Goal: Transaction & Acquisition: Purchase product/service

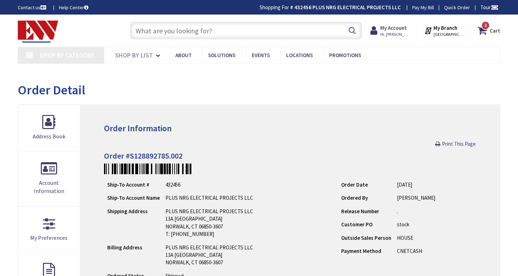
type input "[GEOGRAPHIC_DATA], [GEOGRAPHIC_DATA]"
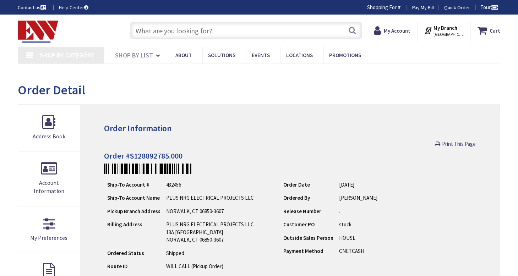
type input "[GEOGRAPHIC_DATA], [GEOGRAPHIC_DATA]"
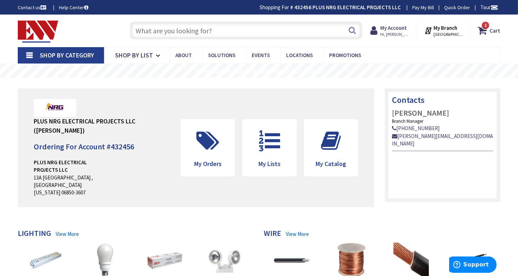
click at [30, 56] on link "Shop By Category" at bounding box center [61, 55] width 86 height 16
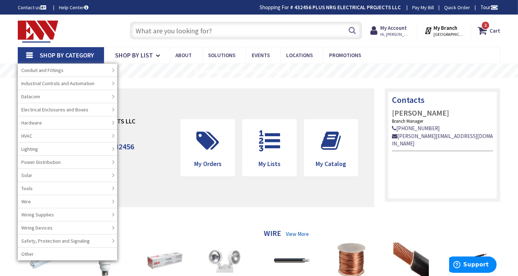
click at [112, 42] on div "Toggle Nav" at bounding box center [66, 31] width 109 height 24
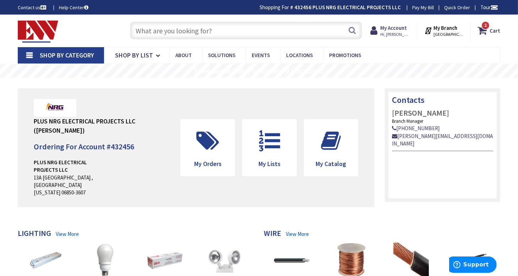
click at [39, 28] on img at bounding box center [38, 32] width 40 height 22
click at [158, 54] on icon at bounding box center [159, 56] width 7 height 16
click at [344, 53] on span "Promotions" at bounding box center [345, 55] width 32 height 7
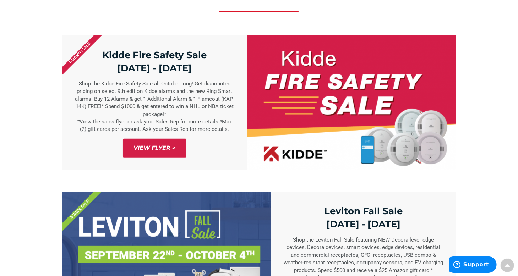
scroll to position [391, 0]
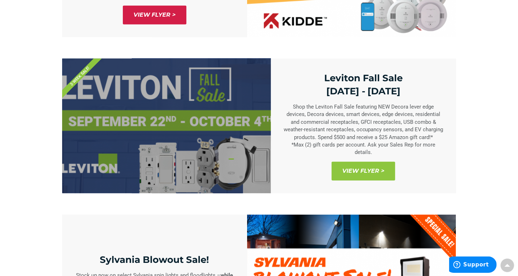
click at [377, 174] on span "View Flyer >" at bounding box center [364, 171] width 64 height 19
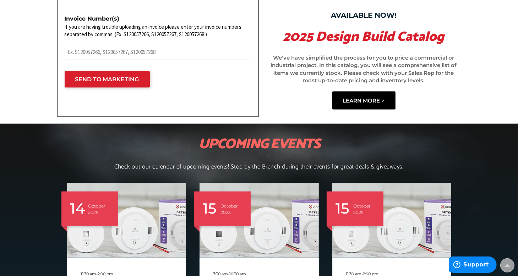
scroll to position [995, 0]
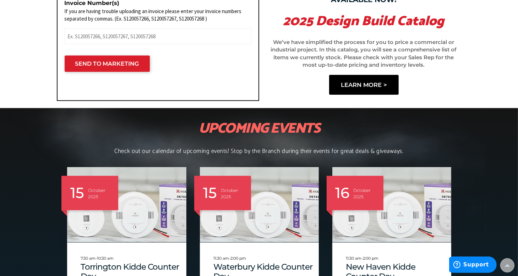
click at [359, 79] on link "LEARN MORE >" at bounding box center [364, 85] width 70 height 20
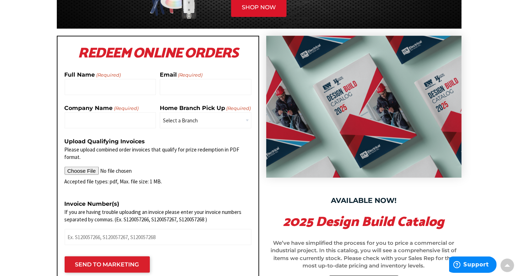
scroll to position [782, 0]
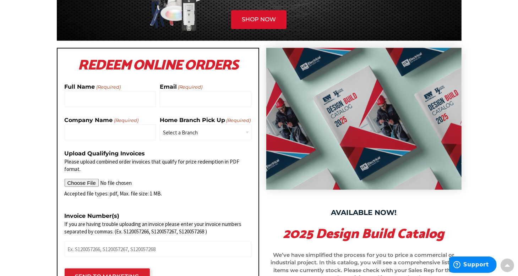
click at [363, 82] on img at bounding box center [364, 119] width 234 height 171
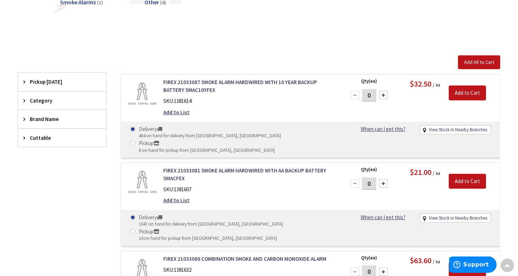
scroll to position [178, 0]
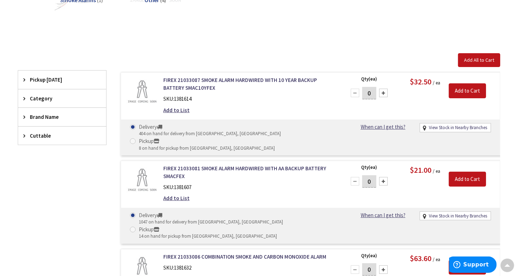
drag, startPoint x: 372, startPoint y: 93, endPoint x: 366, endPoint y: 93, distance: 6.0
click at [366, 93] on input "0" at bounding box center [369, 93] width 14 height 12
type input "3"
click at [463, 89] on input "Add to Cart" at bounding box center [467, 90] width 37 height 15
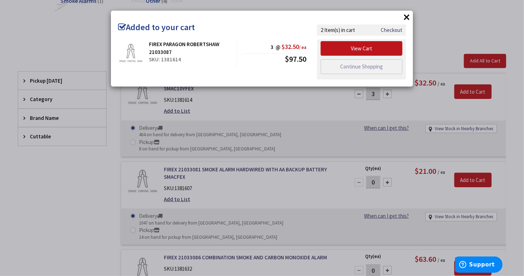
click at [407, 14] on button "×" at bounding box center [406, 17] width 11 height 11
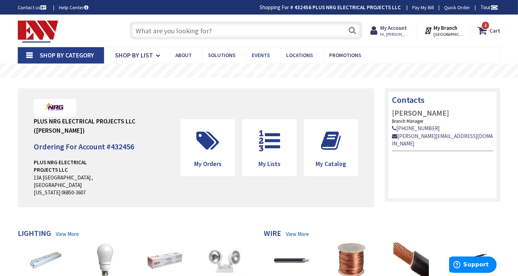
click at [263, 55] on span "Events" at bounding box center [261, 55] width 18 height 7
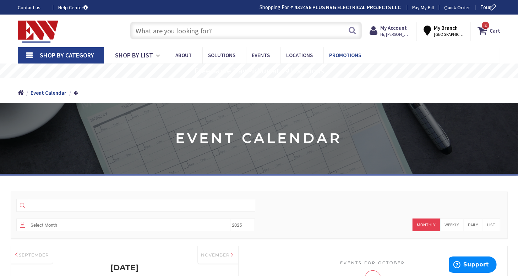
click at [347, 55] on span "Promotions" at bounding box center [345, 55] width 32 height 7
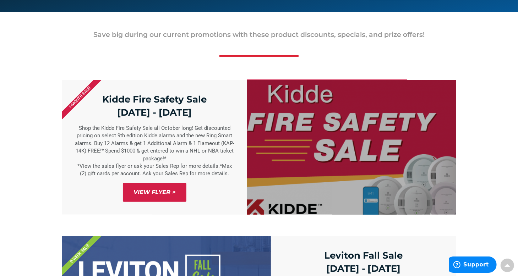
click at [357, 140] on div at bounding box center [351, 147] width 209 height 135
